Goal: Book appointment/travel/reservation

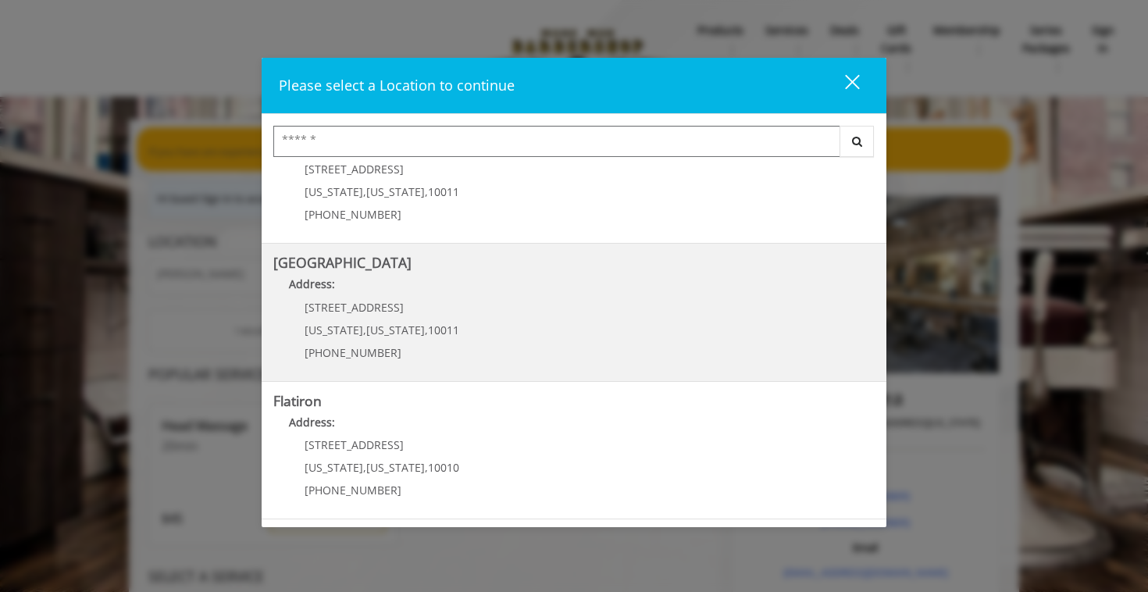
scroll to position [334, 0]
click at [383, 328] on span "New York" at bounding box center [395, 330] width 59 height 15
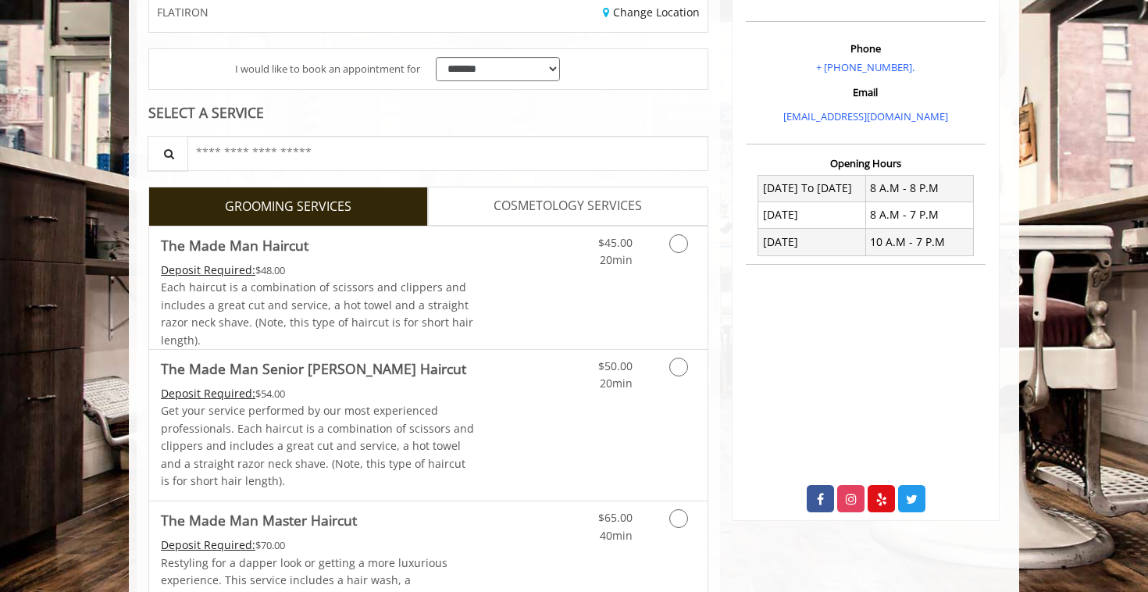
scroll to position [273, 0]
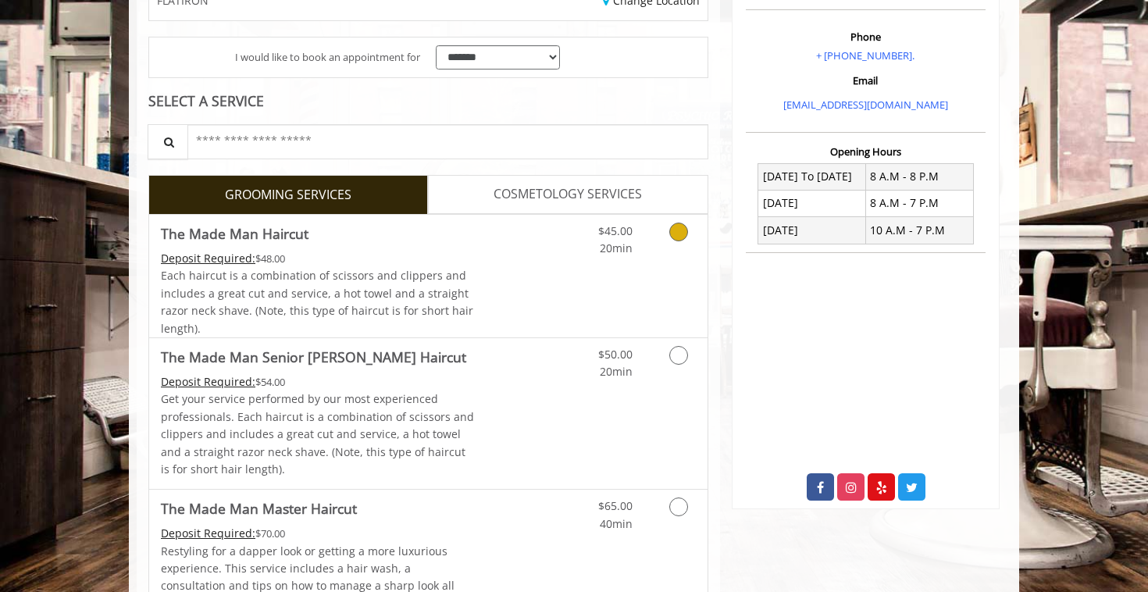
click at [688, 238] on link "Grooming services" at bounding box center [676, 236] width 40 height 43
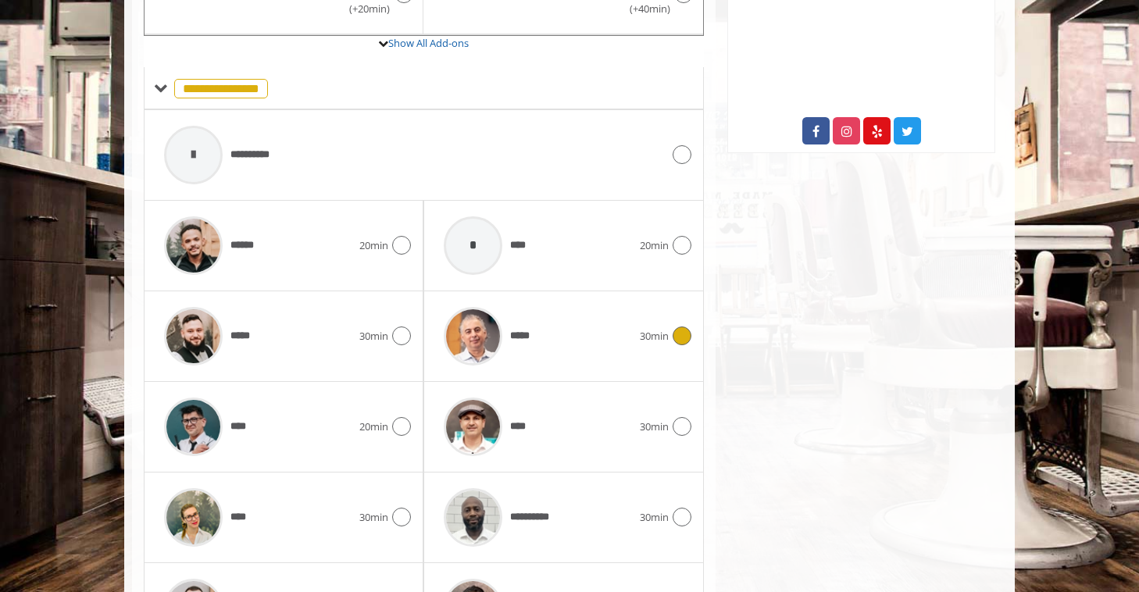
click at [687, 324] on div "***** 30min" at bounding box center [563, 336] width 255 height 74
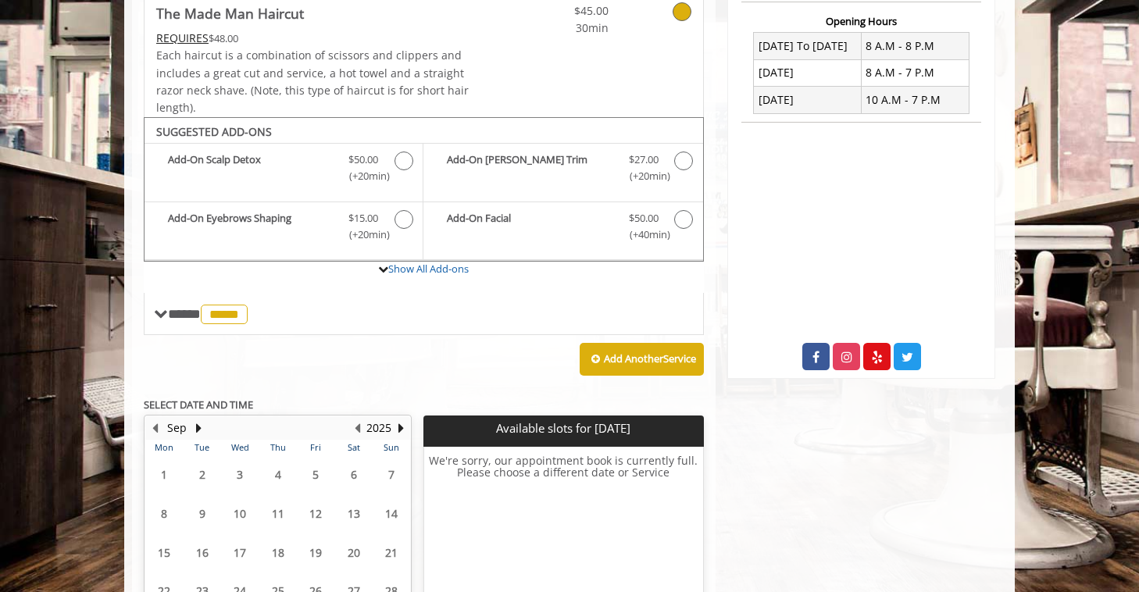
scroll to position [547, 0]
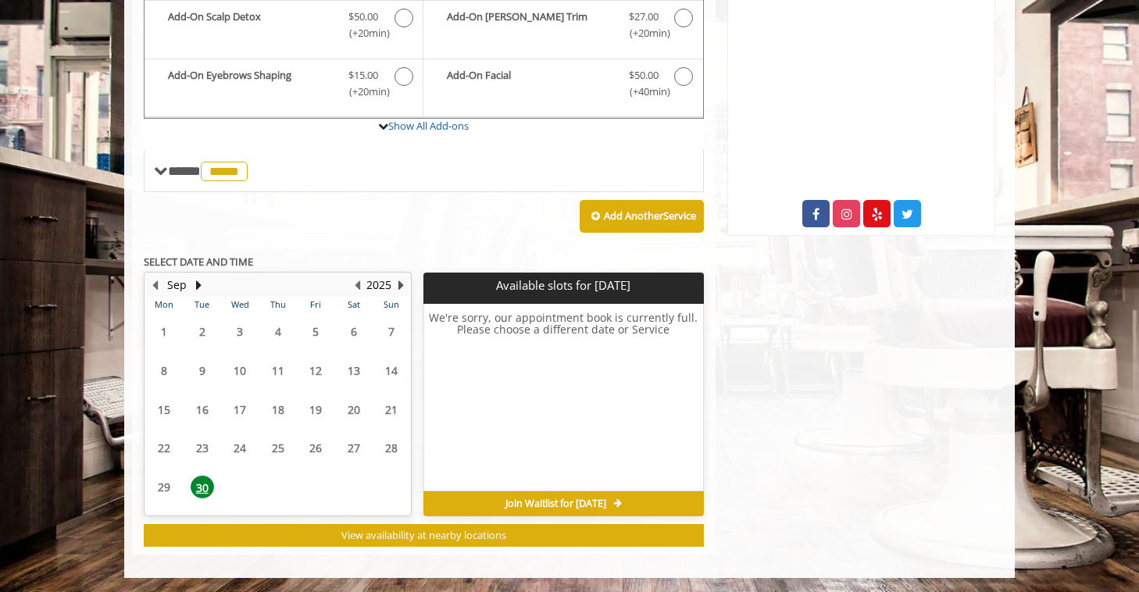
click at [400, 285] on button "Next Year" at bounding box center [400, 284] width 12 height 17
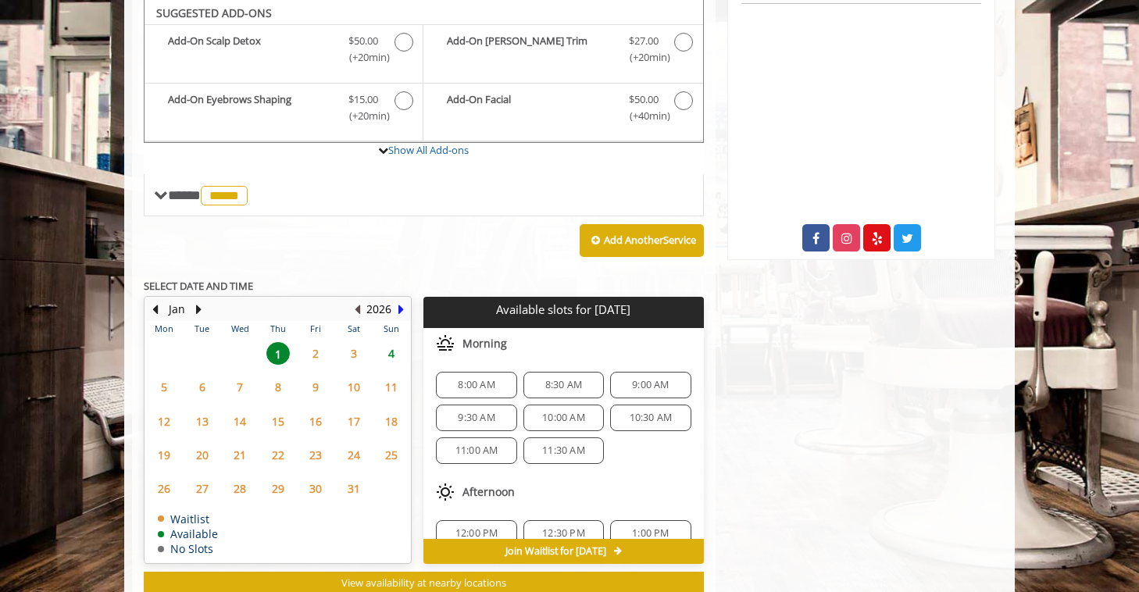
scroll to position [522, 0]
click at [358, 309] on button "Previous Year" at bounding box center [357, 309] width 12 height 17
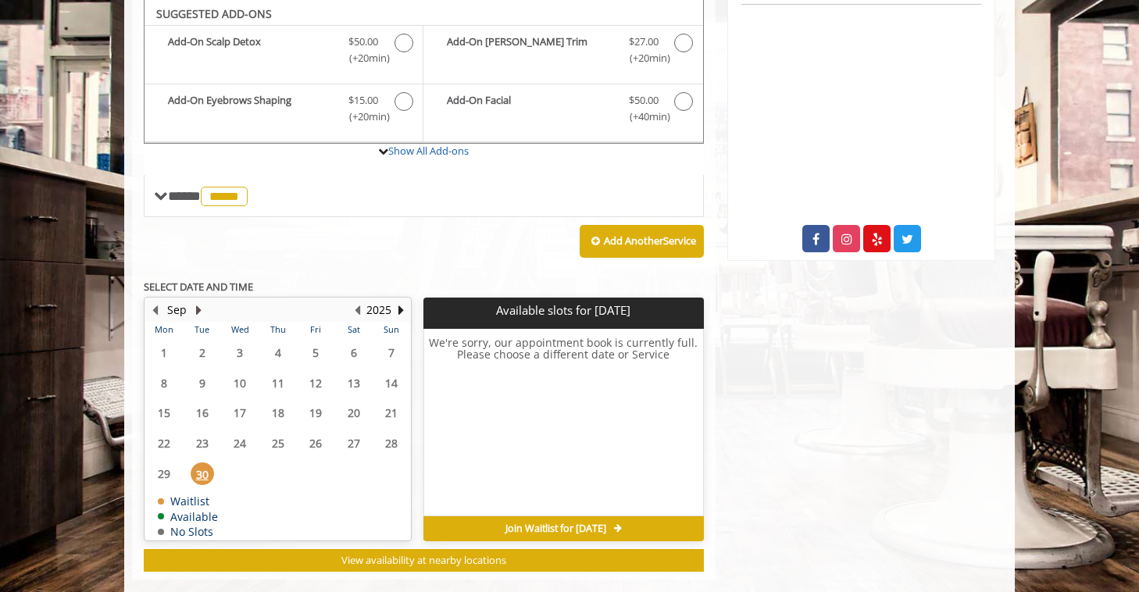
click at [194, 306] on button "Next Month" at bounding box center [198, 309] width 12 height 17
click at [279, 350] on span "2" at bounding box center [277, 352] width 23 height 23
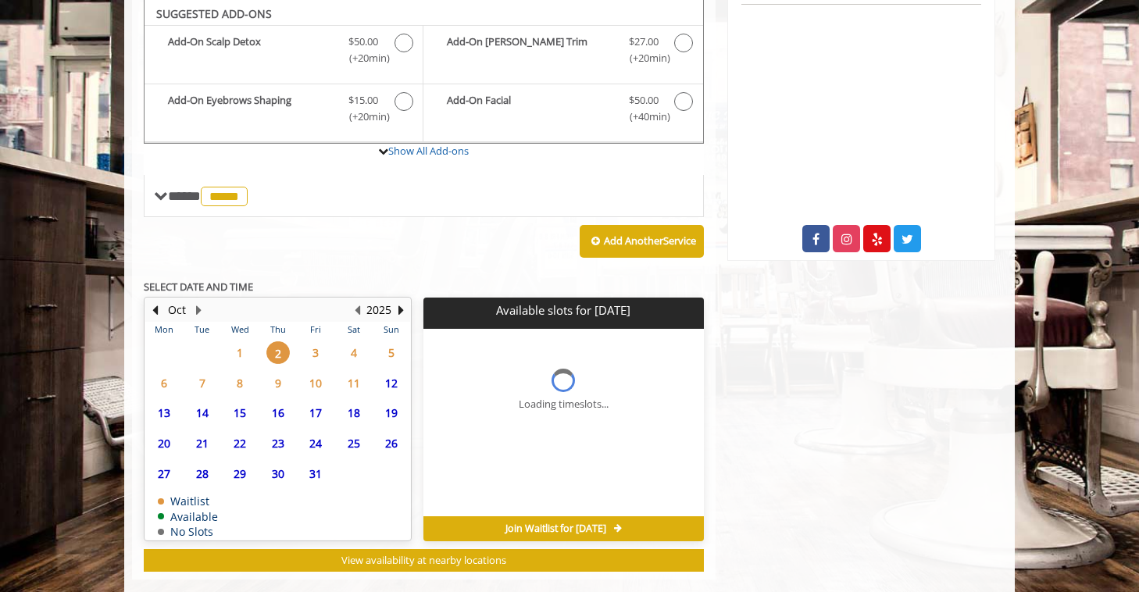
scroll to position [547, 0]
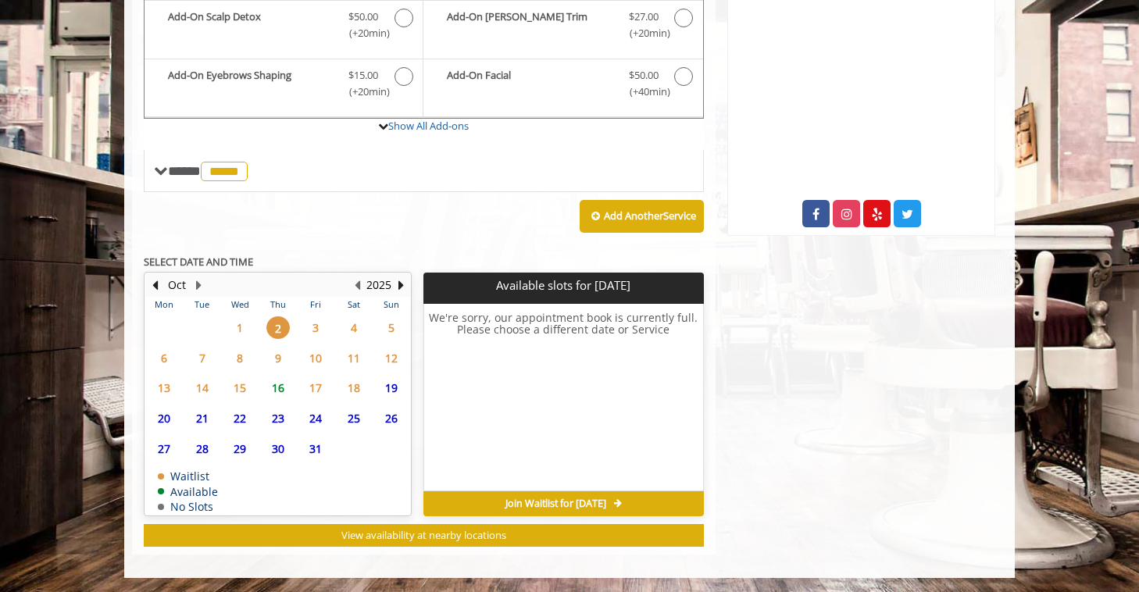
click at [242, 331] on span "1" at bounding box center [239, 327] width 23 height 23
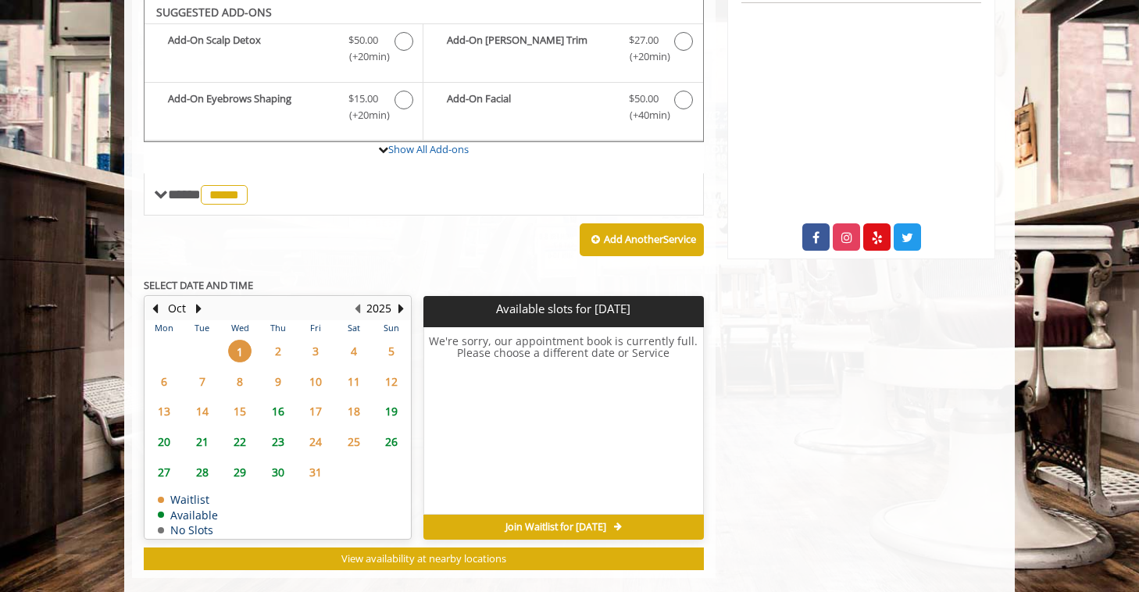
scroll to position [522, 0]
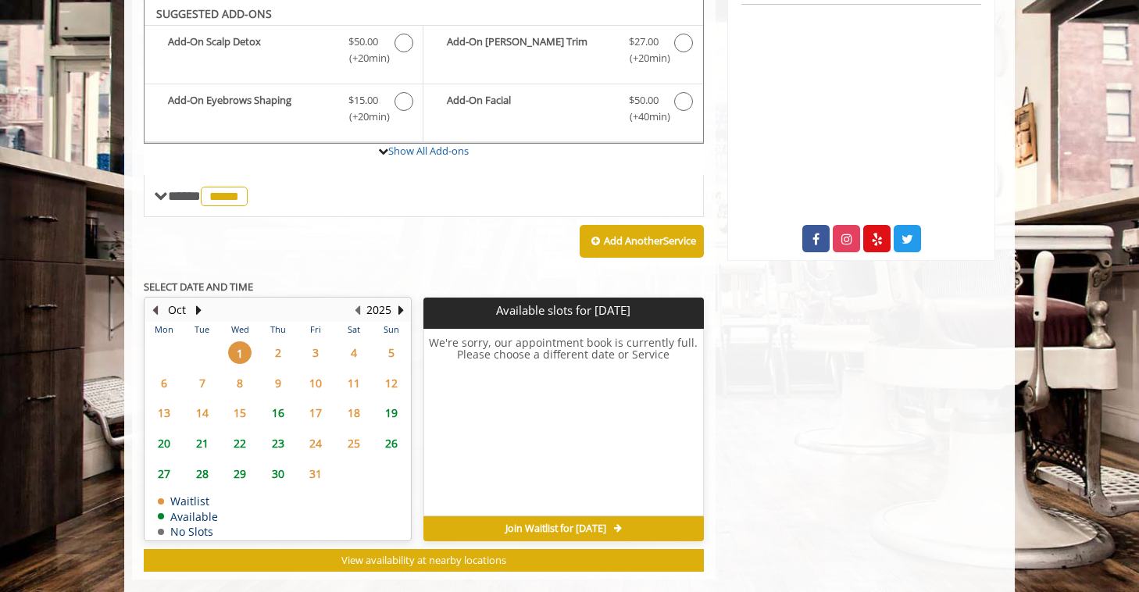
click at [155, 312] on button "Previous Month" at bounding box center [154, 309] width 12 height 17
click at [532, 527] on span "Join Waitlist for [DATE]" at bounding box center [555, 528] width 101 height 12
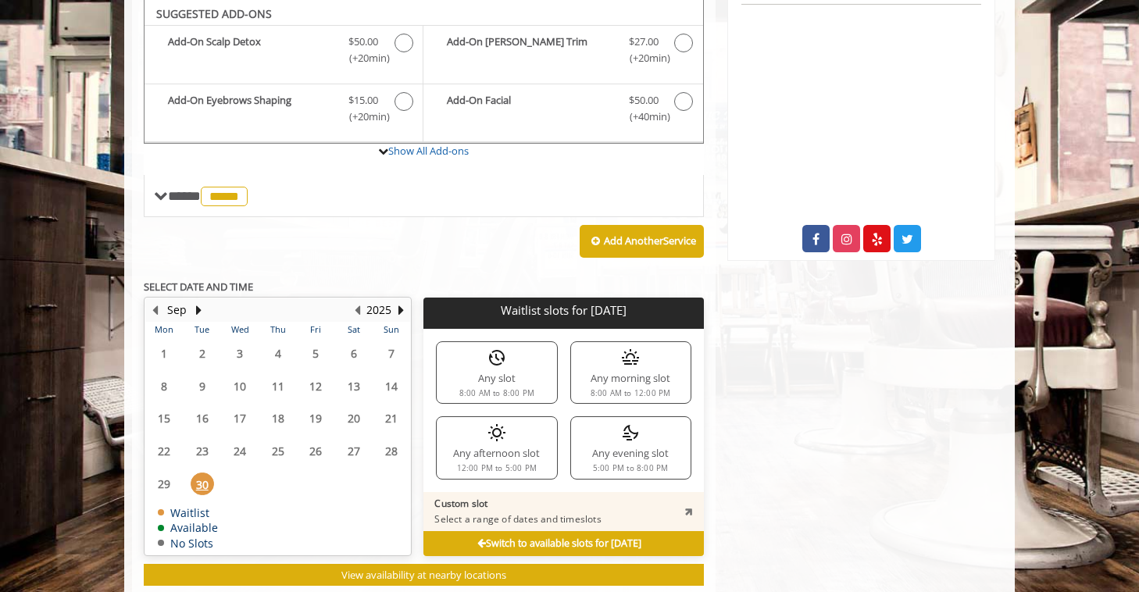
click at [635, 446] on div "Any evening slot 5:00 PM to 8:00 PM" at bounding box center [630, 447] width 121 height 62
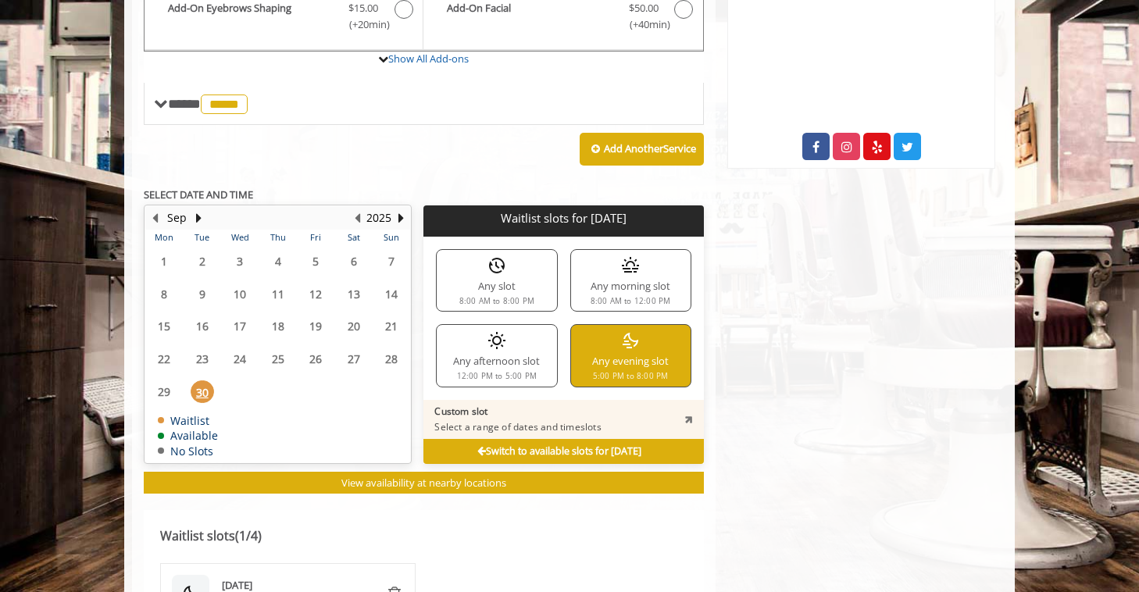
scroll to position [644, 0]
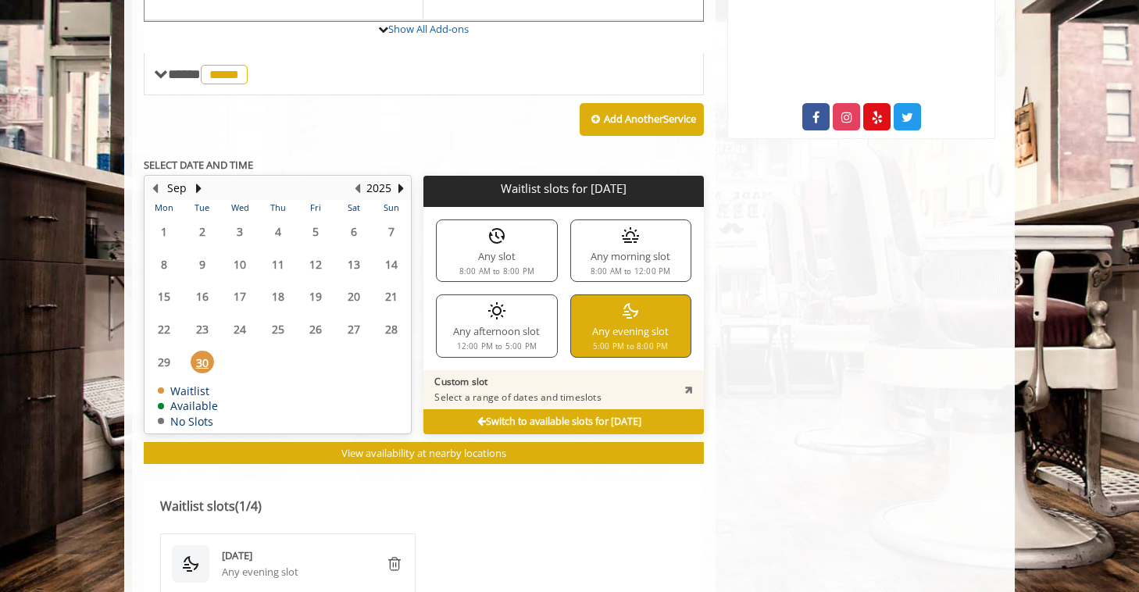
click at [518, 398] on p "Select a range of dates and timeslots" at bounding box center [517, 397] width 166 height 12
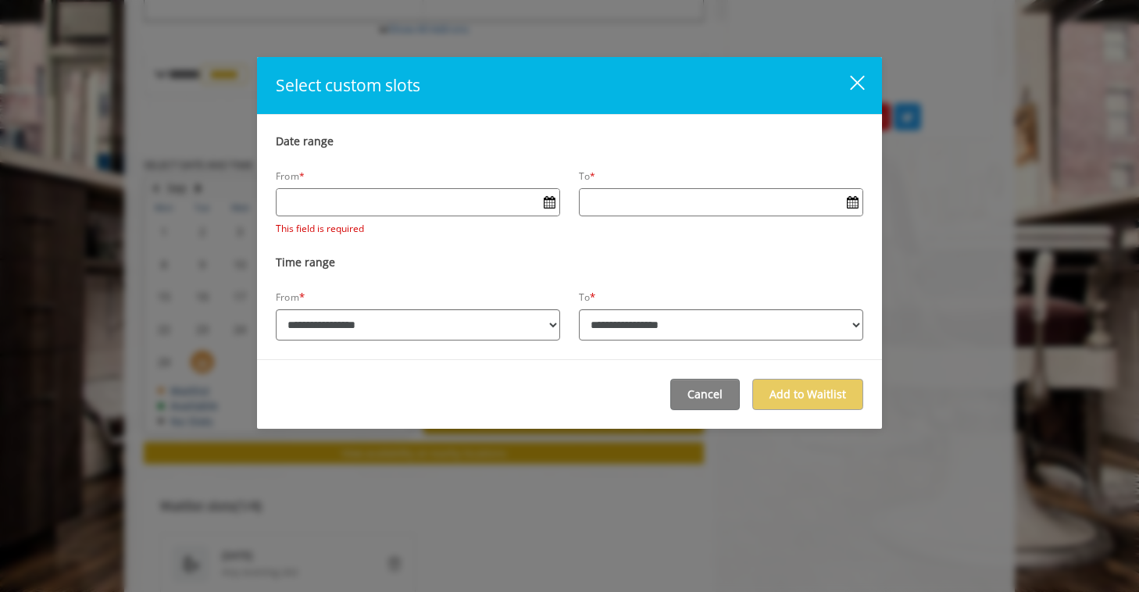
click at [857, 82] on div "close dialog" at bounding box center [857, 82] width 15 height 15
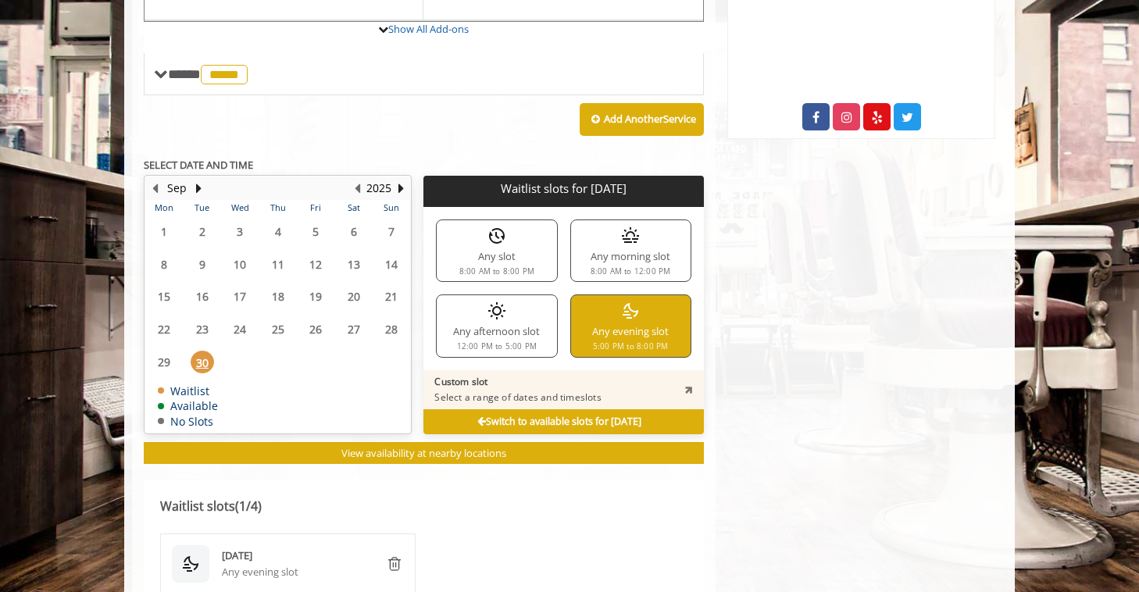
click at [621, 301] on img at bounding box center [630, 310] width 19 height 19
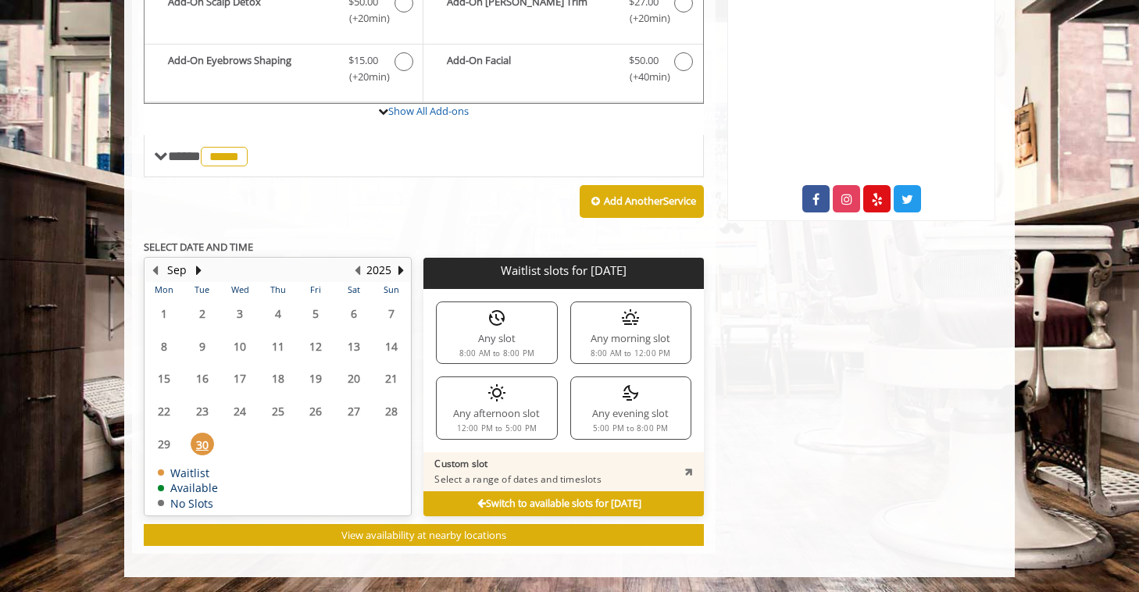
click at [623, 415] on div "Any evening slot 5:00 PM to 8:00 PM" at bounding box center [630, 407] width 121 height 62
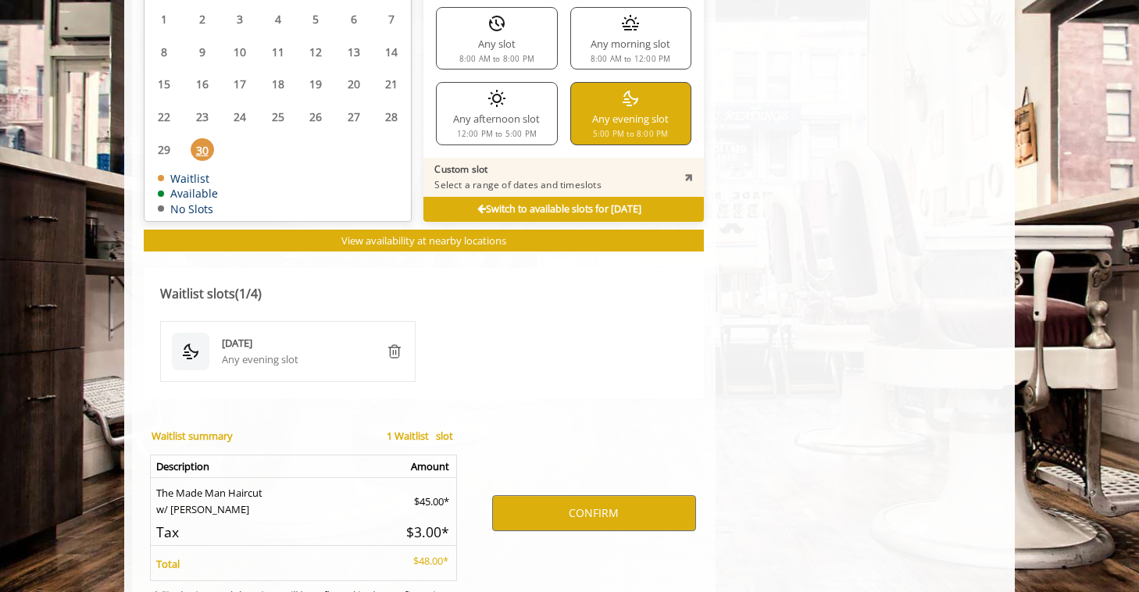
scroll to position [930, 0]
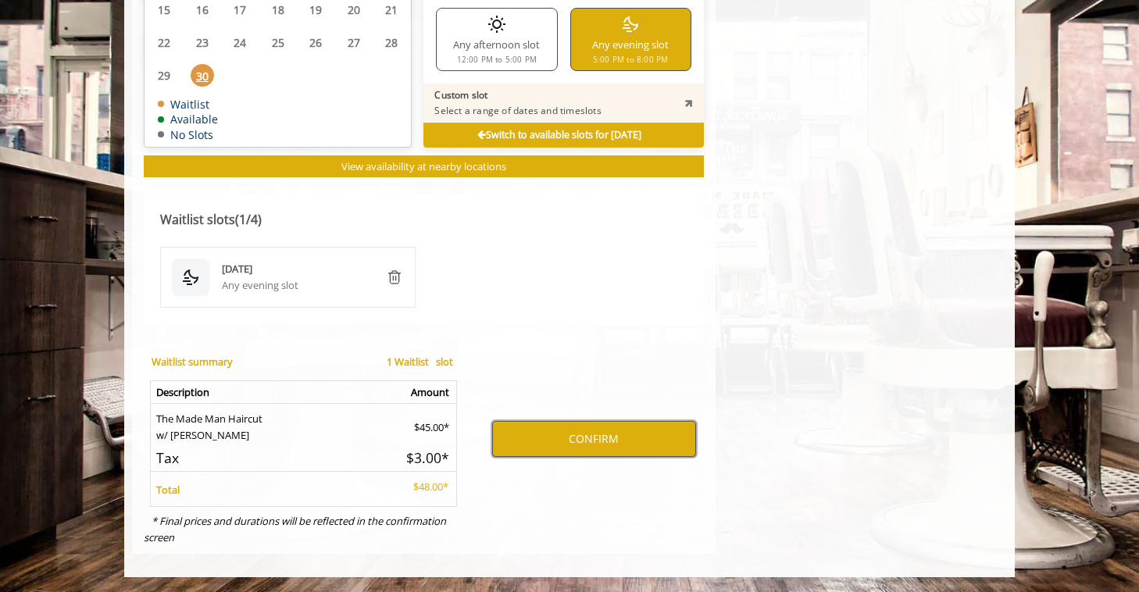
click at [619, 443] on button "CONFIRM" at bounding box center [594, 439] width 204 height 36
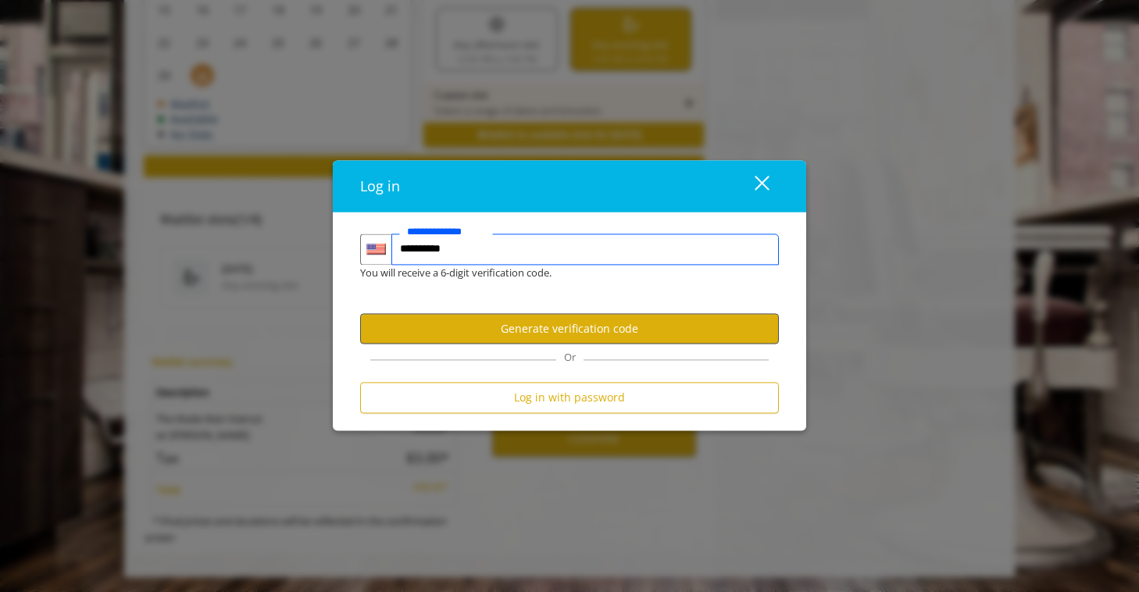
type input "**********"
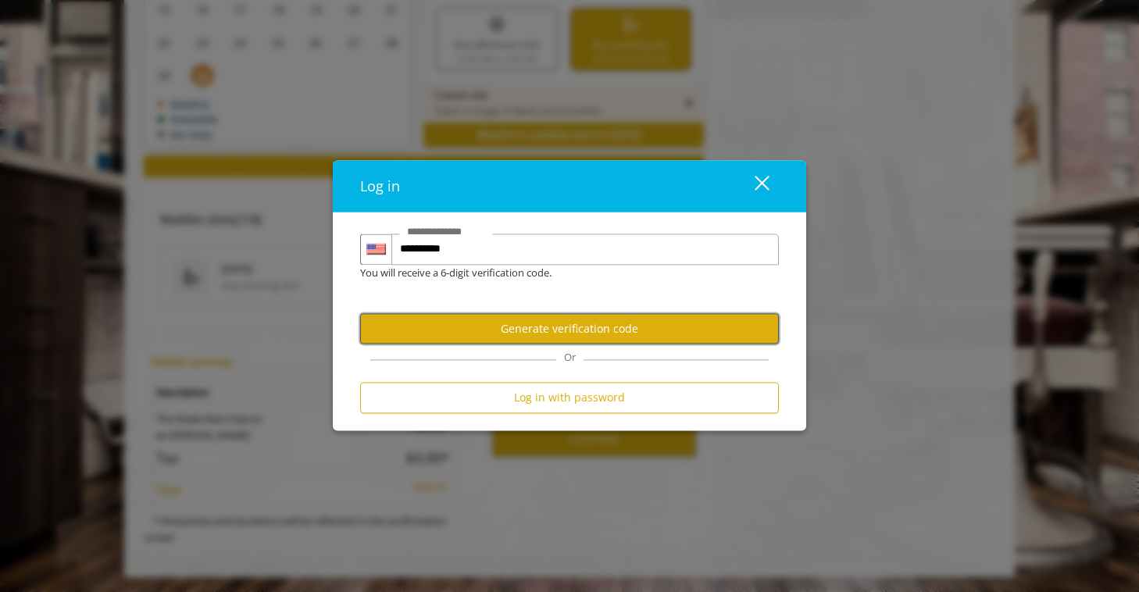
click at [484, 326] on button "Generate verification code" at bounding box center [569, 329] width 419 height 30
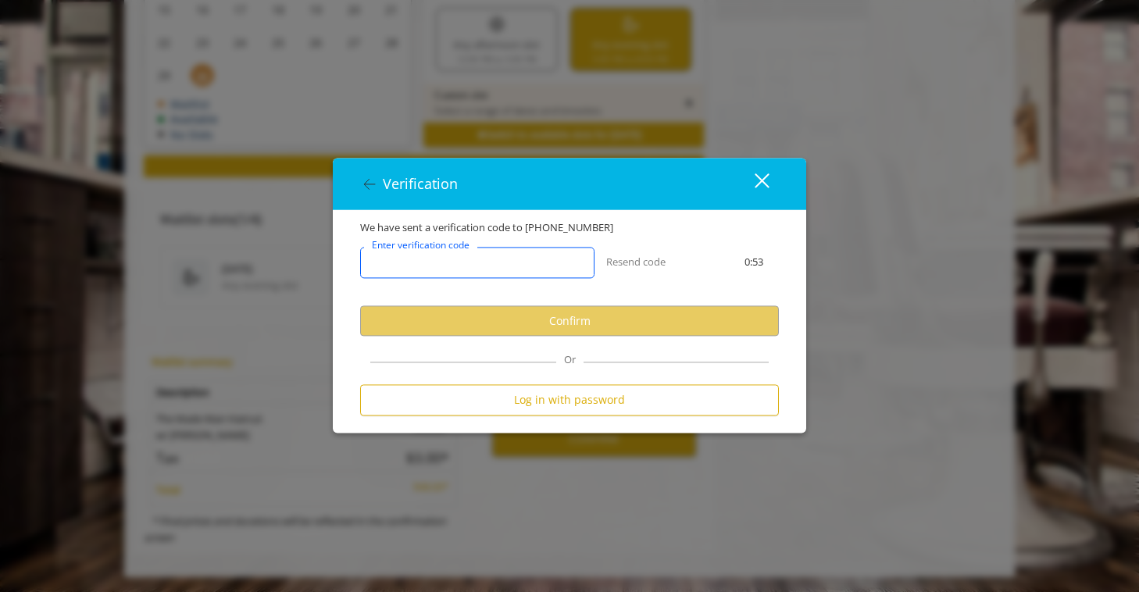
click at [518, 257] on input "Enter verification code" at bounding box center [477, 263] width 234 height 31
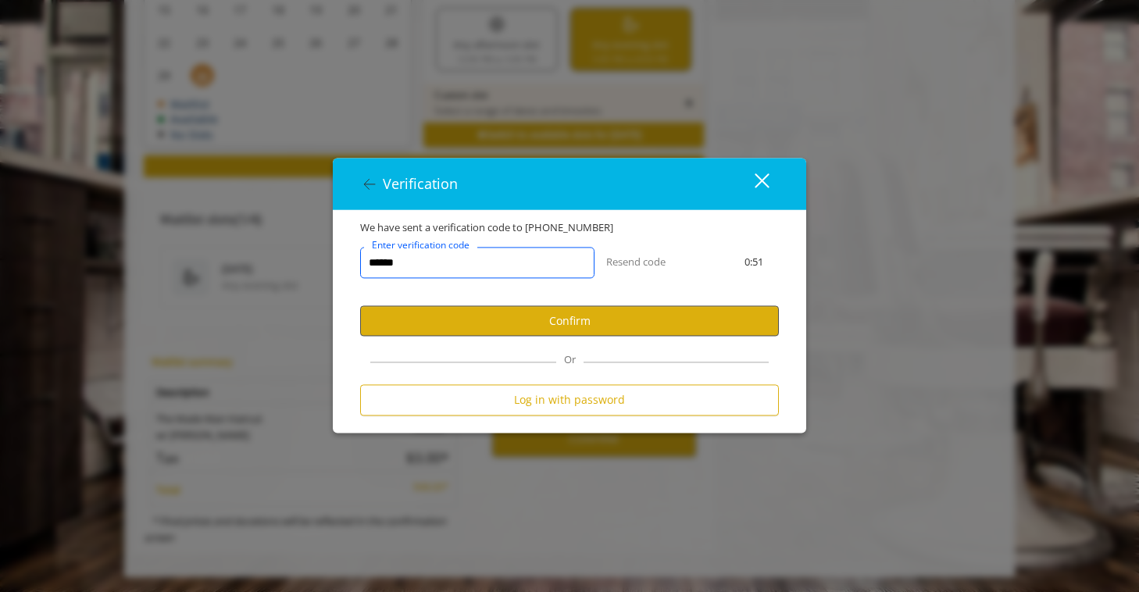
type input "******"
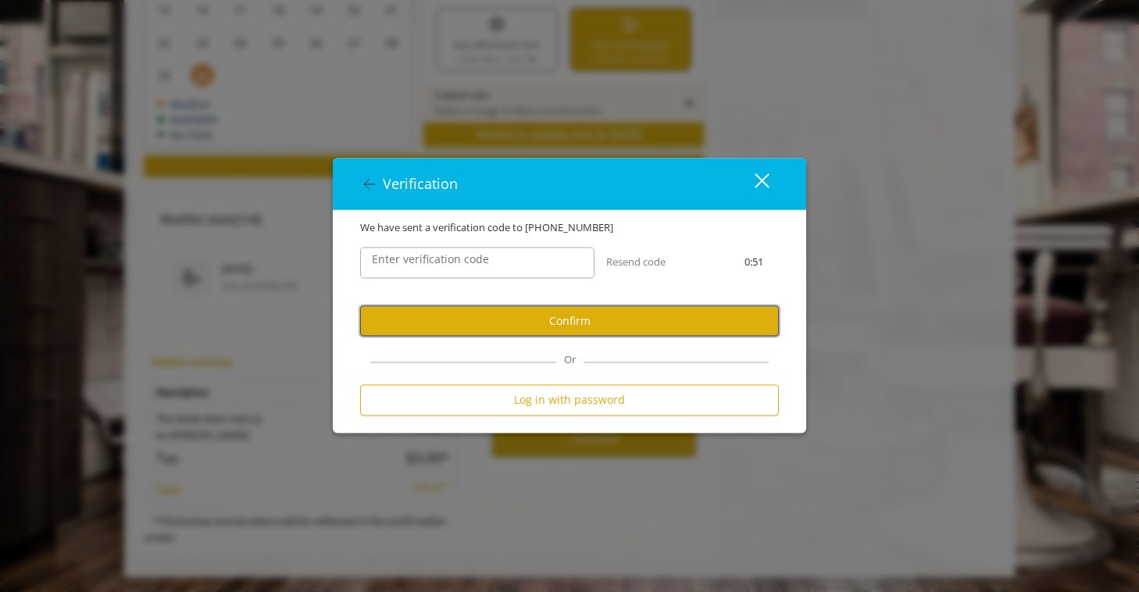
click at [547, 325] on button "Confirm" at bounding box center [569, 321] width 419 height 30
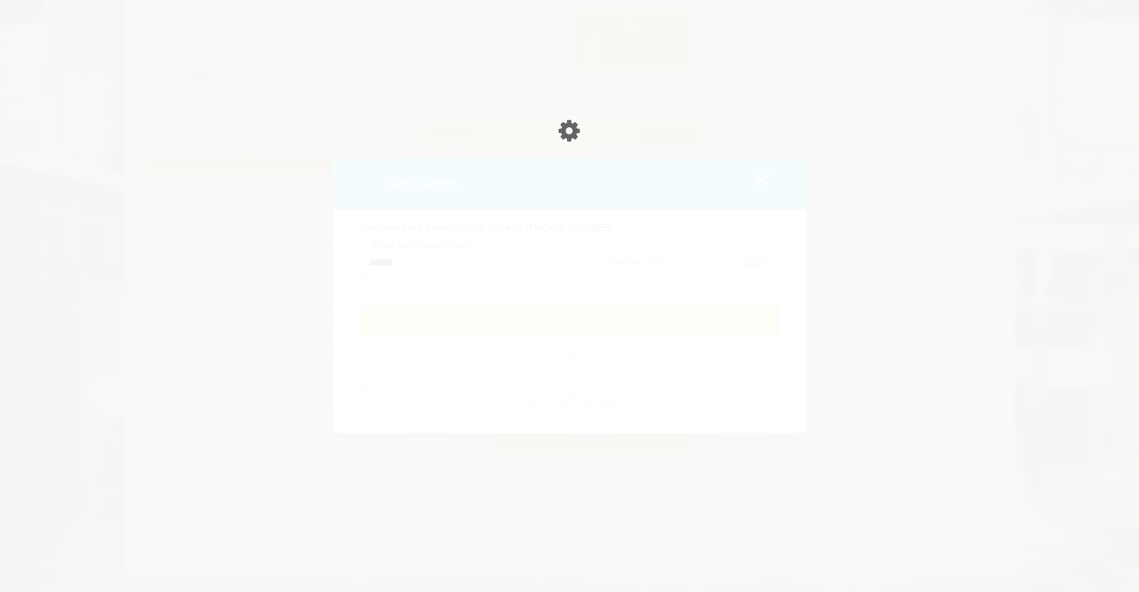
scroll to position [874, 0]
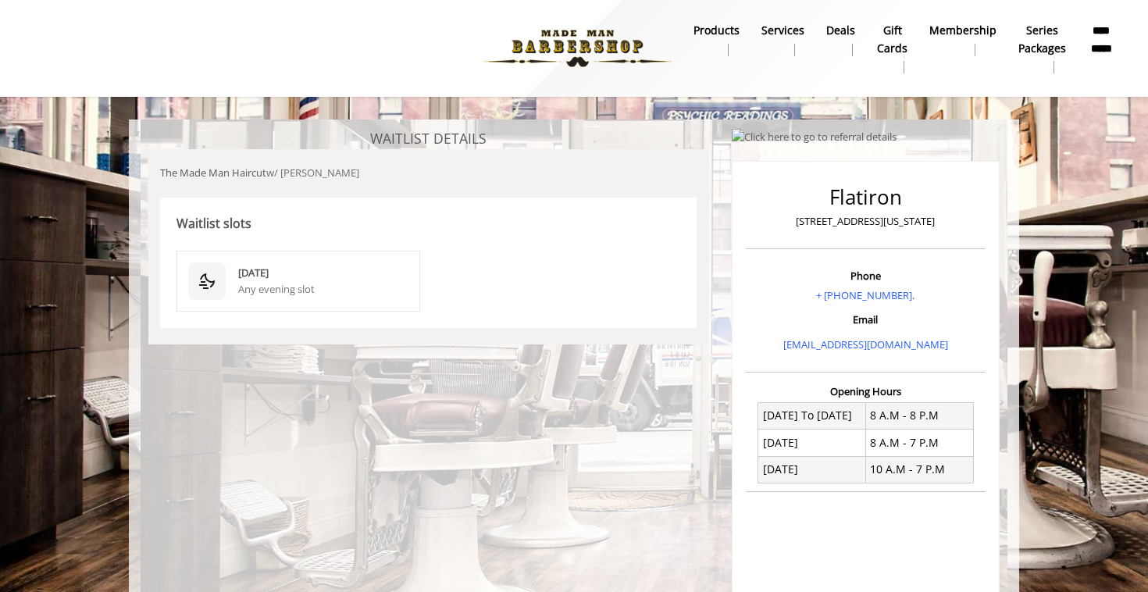
scroll to position [180, 0]
